Goal: Information Seeking & Learning: Learn about a topic

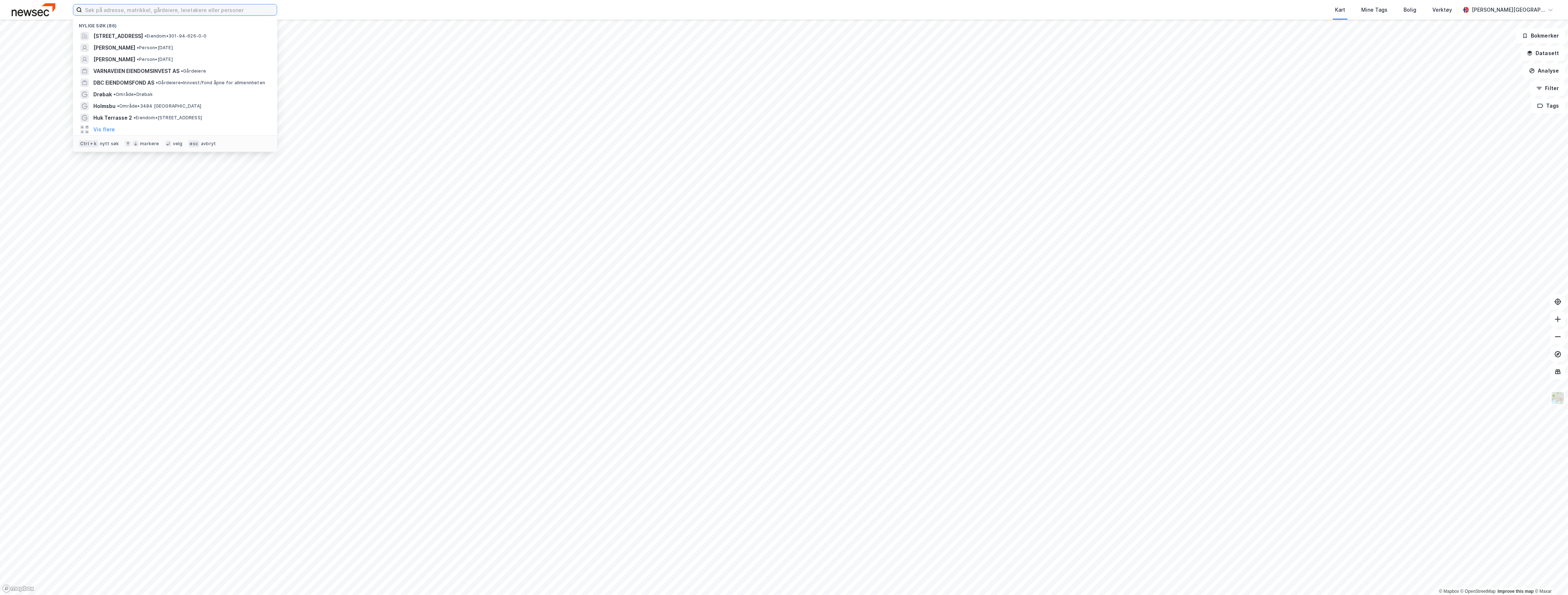
click at [177, 12] on input at bounding box center [180, 10] width 195 height 11
paste input "Trym Eiendom AS"
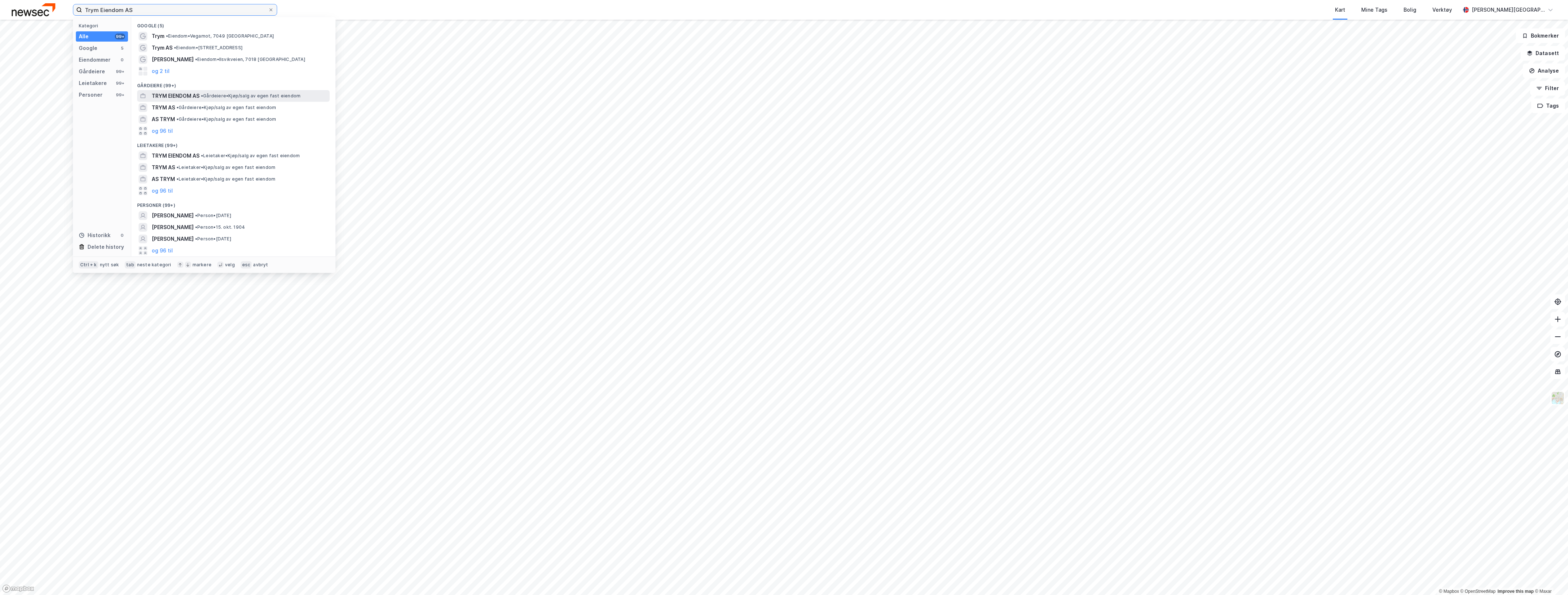
type input "Trym Eiendom AS"
click at [209, 93] on span "• Gårdeiere • Kjøp/salg av egen fast eiendom" at bounding box center [251, 96] width 100 height 6
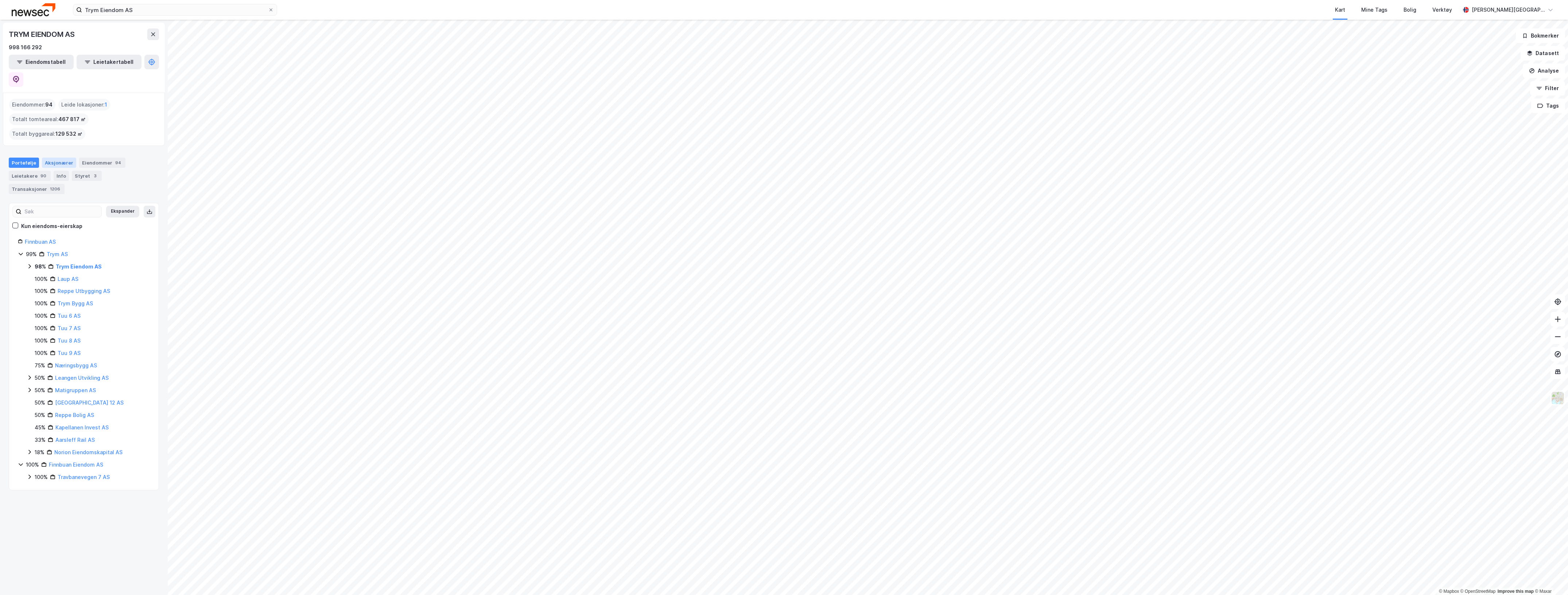
click at [58, 158] on div "Aksjonærer" at bounding box center [59, 163] width 34 height 10
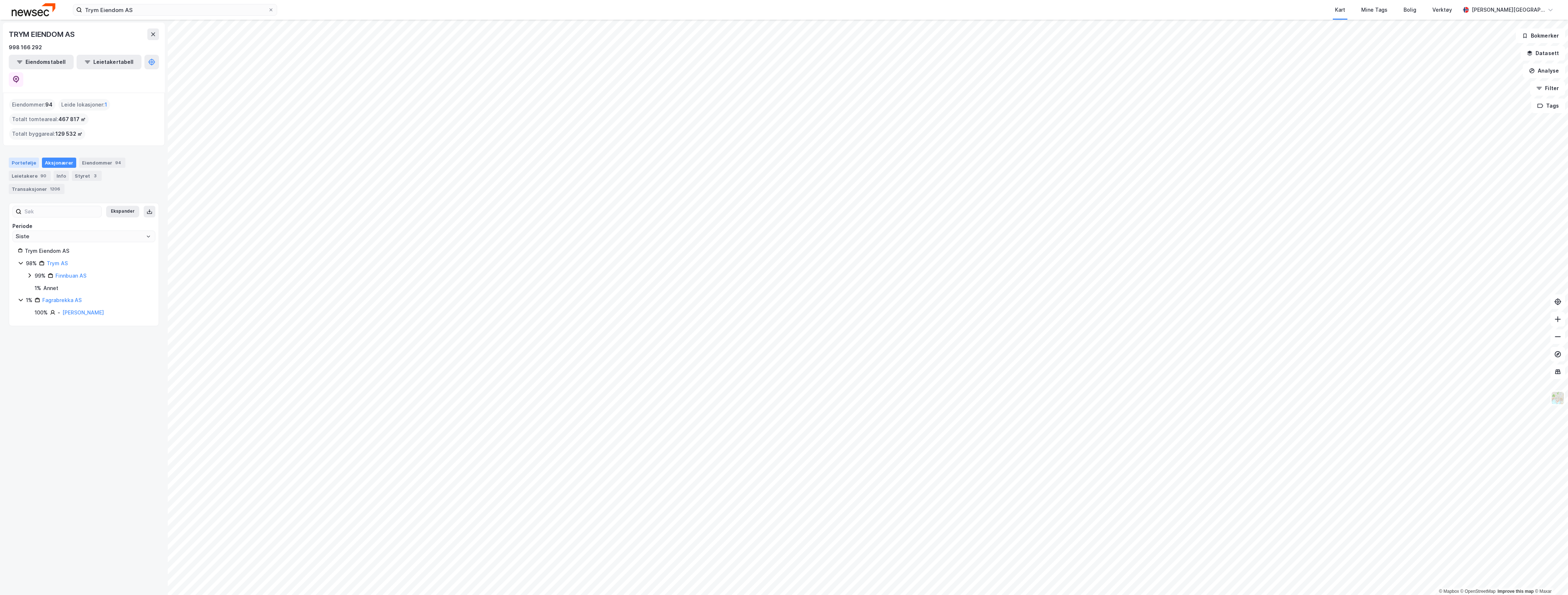
click at [21, 158] on div "Portefølje" at bounding box center [24, 163] width 30 height 10
